Goal: Information Seeking & Learning: Check status

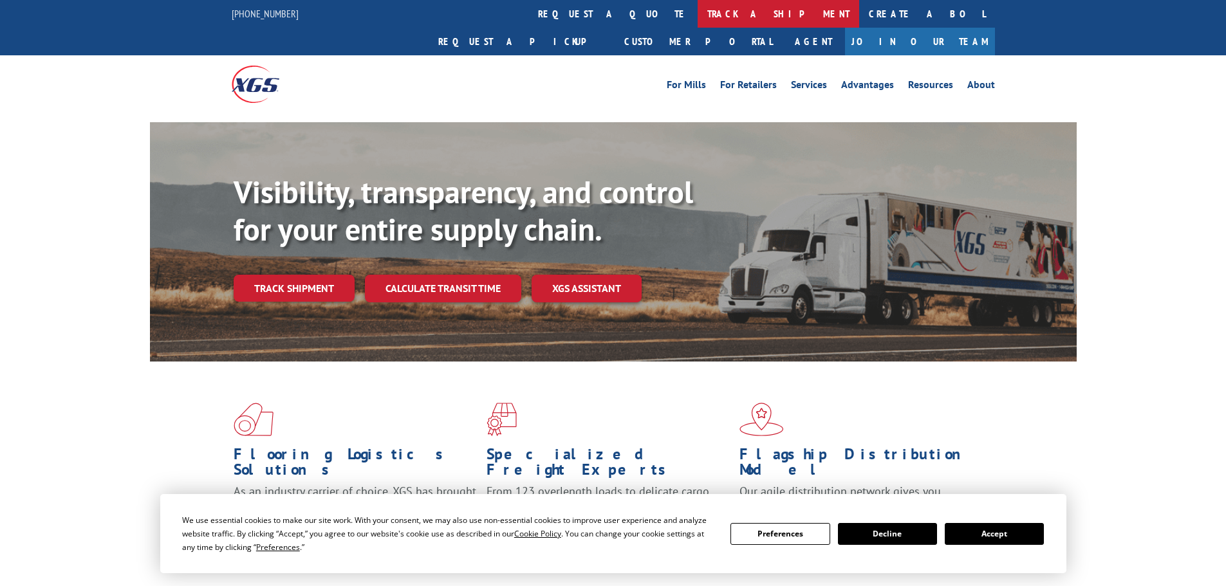
click at [697, 14] on link "track a shipment" at bounding box center [777, 14] width 161 height 28
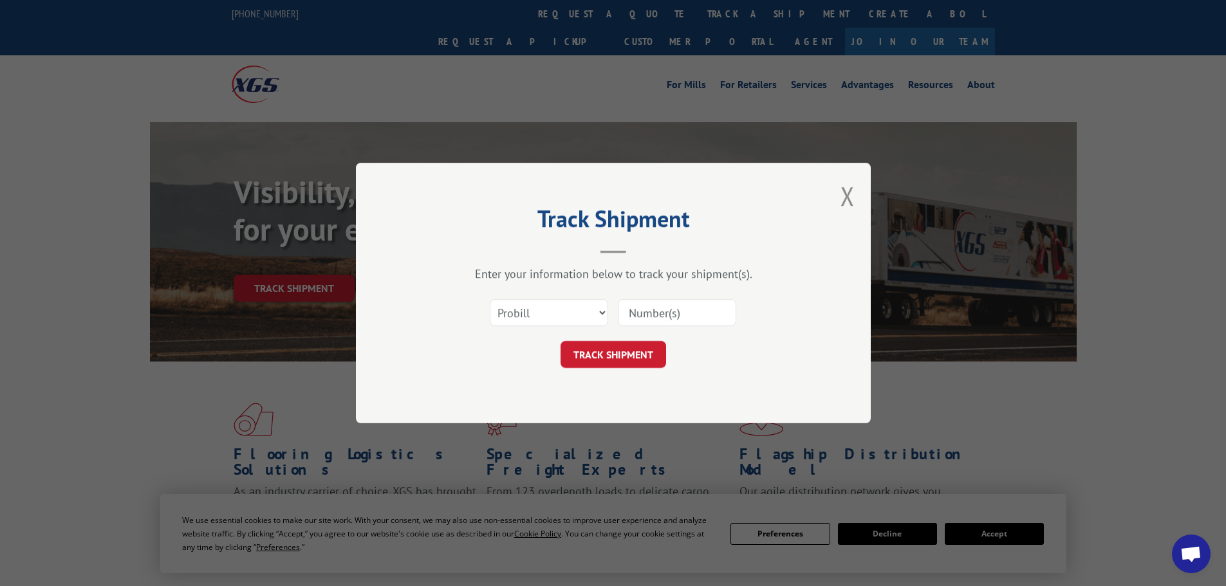
click at [676, 318] on input at bounding box center [677, 312] width 118 height 27
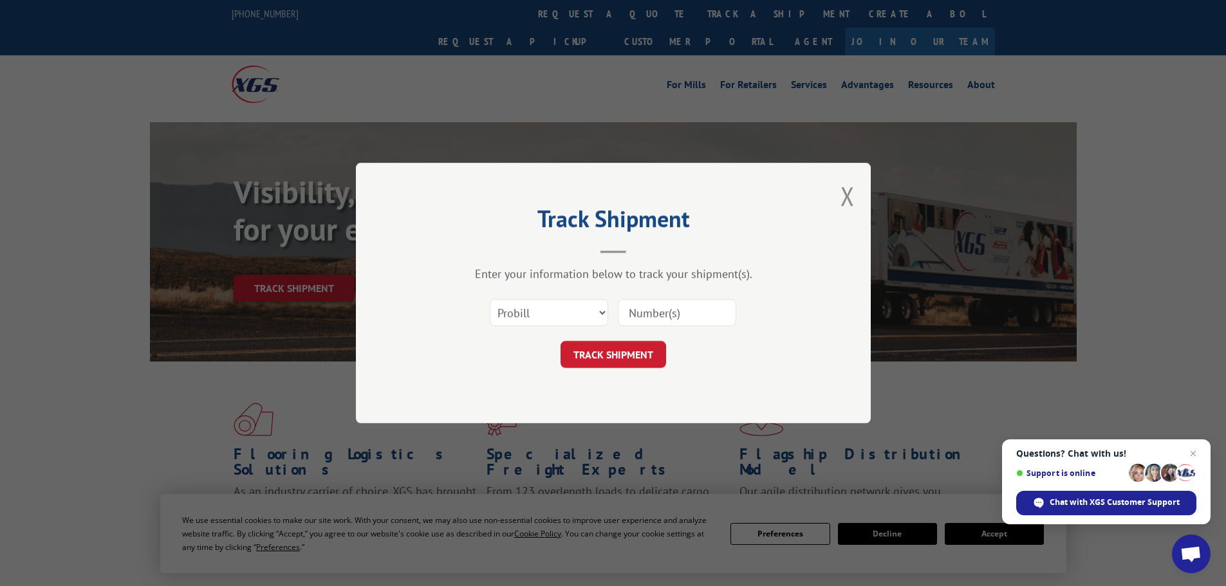
paste input "16331064"
type input "16331064"
click at [636, 345] on button "TRACK SHIPMENT" at bounding box center [613, 354] width 106 height 27
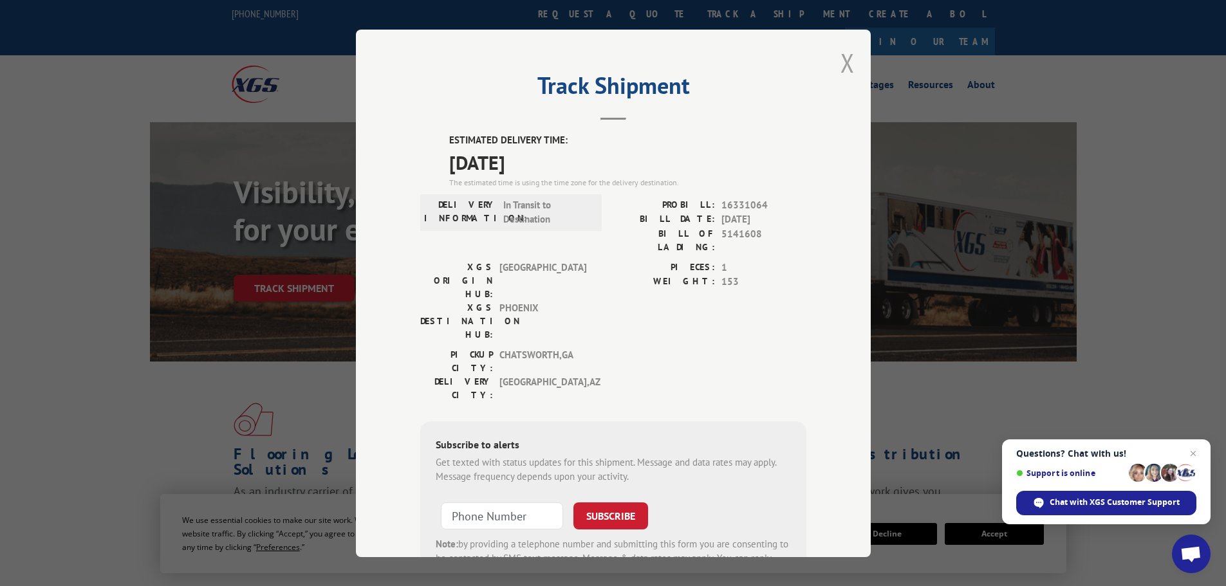
click at [847, 59] on button "Close modal" at bounding box center [847, 63] width 14 height 34
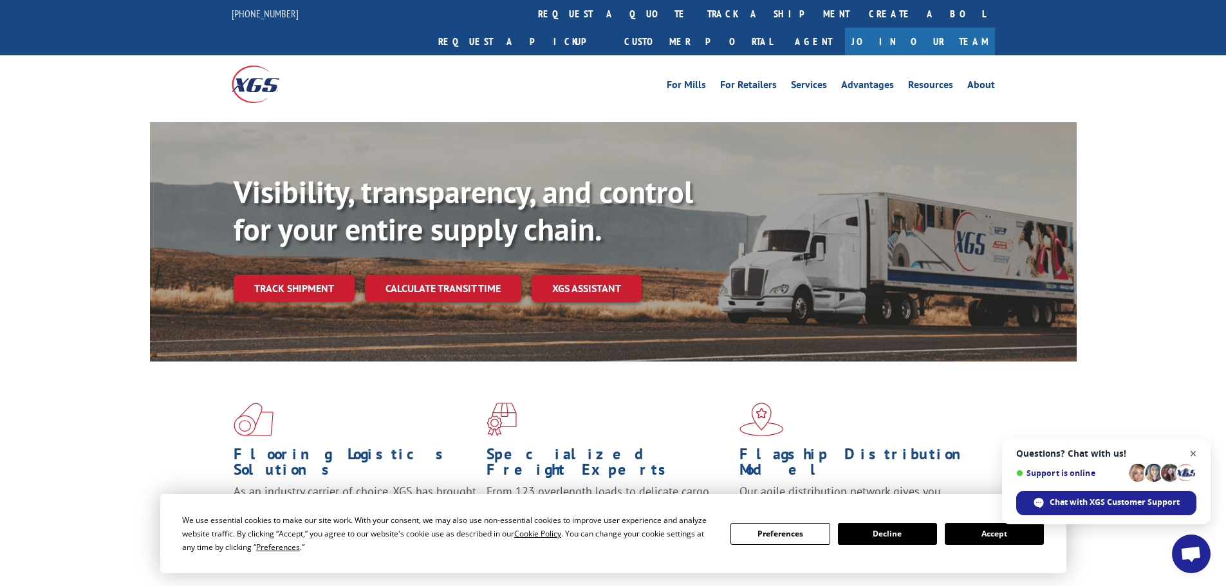
click at [1195, 451] on span "Open chat" at bounding box center [1193, 454] width 16 height 16
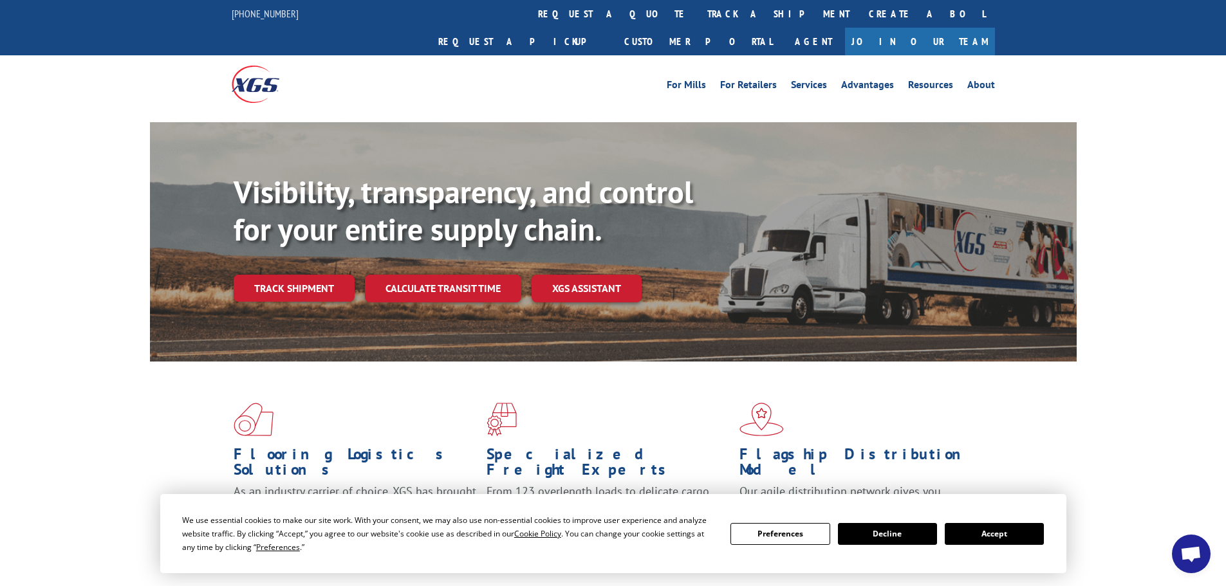
click at [892, 541] on button "Decline" at bounding box center [887, 534] width 99 height 22
